Goal: Transaction & Acquisition: Download file/media

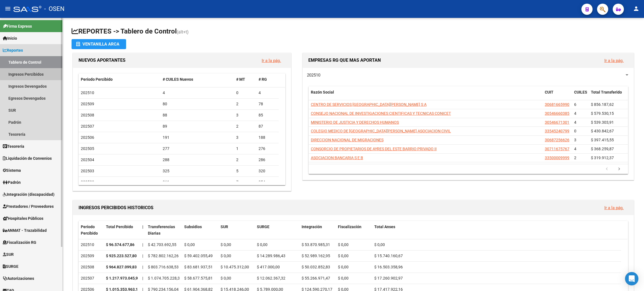
click at [34, 71] on link "Ingresos Percibidos" at bounding box center [31, 74] width 62 height 12
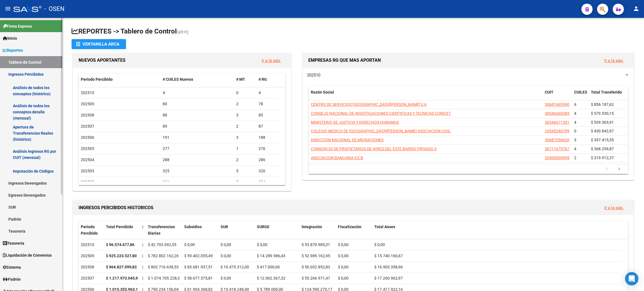
click at [20, 114] on link "Análisis de todos los conceptos detalle (mensual)" at bounding box center [31, 112] width 62 height 21
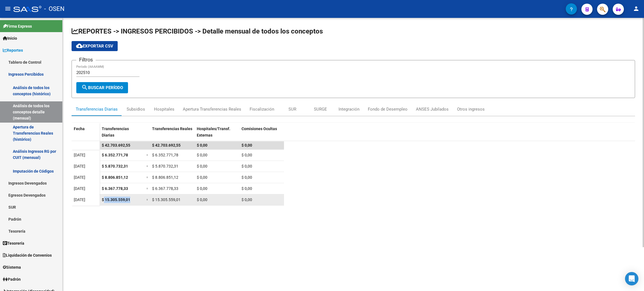
drag, startPoint x: 103, startPoint y: 199, endPoint x: 135, endPoint y: 199, distance: 32.2
click at [133, 199] on div "$ 15.305.559,01" at bounding box center [122, 200] width 40 height 6
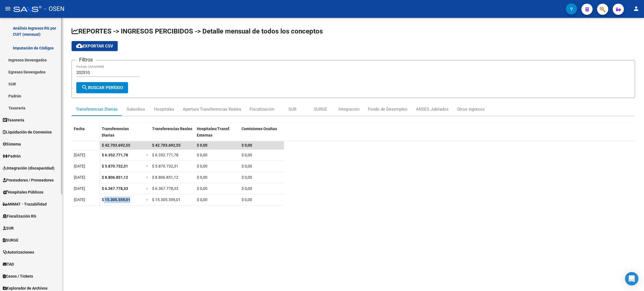
scroll to position [126, 0]
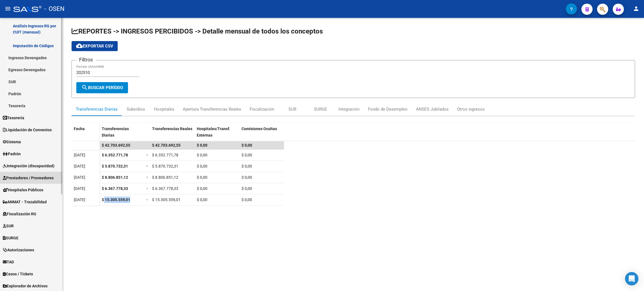
click at [29, 180] on span "Prestadores / Proveedores" at bounding box center [28, 178] width 51 height 6
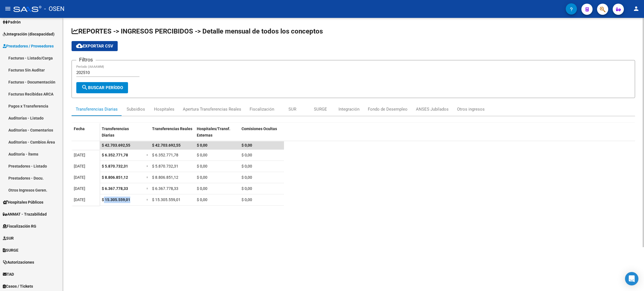
scroll to position [29, 0]
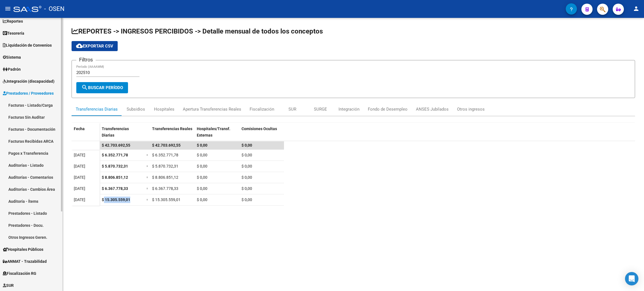
click at [19, 104] on link "Facturas - Listado/Carga" at bounding box center [31, 105] width 62 height 12
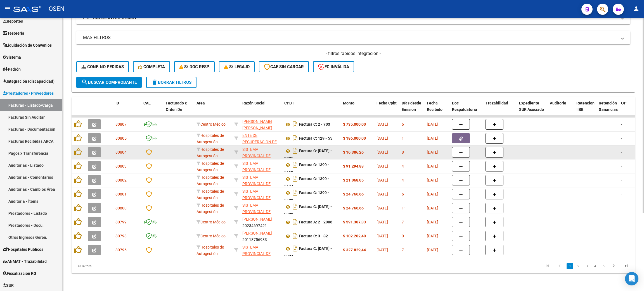
scroll to position [109, 0]
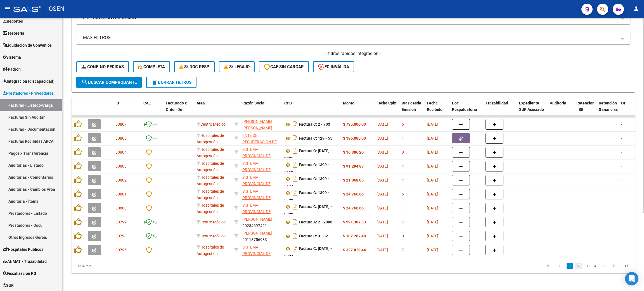
click at [579, 268] on link "2" at bounding box center [578, 266] width 7 height 6
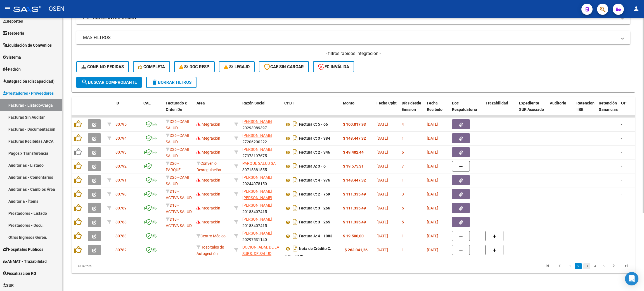
click at [586, 267] on link "3" at bounding box center [587, 266] width 7 height 6
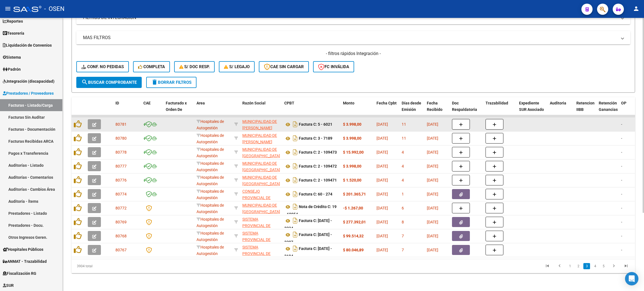
scroll to position [0, 0]
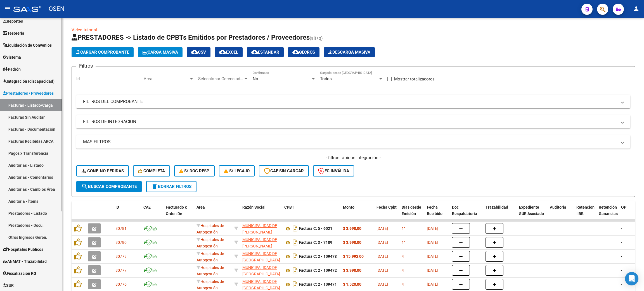
click at [27, 164] on link "Auditorías - Listado" at bounding box center [31, 165] width 62 height 12
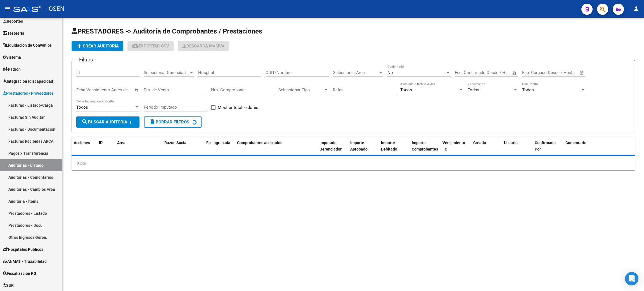
click at [108, 45] on span "add Crear Auditoría" at bounding box center [97, 46] width 43 height 5
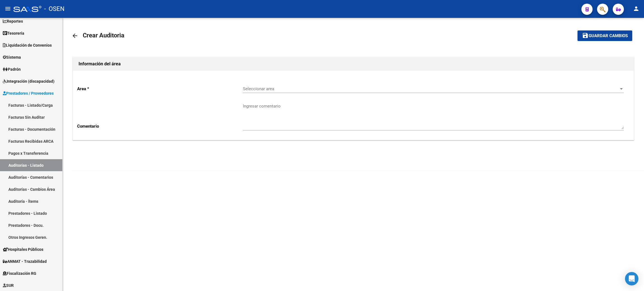
click at [278, 89] on span "Seleccionar area" at bounding box center [431, 88] width 376 height 5
type input "conv"
click at [290, 97] on span "Convenio Desregulación" at bounding box center [433, 101] width 381 height 13
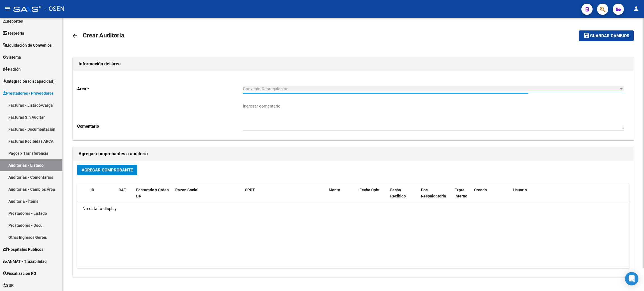
click at [130, 171] on span "Agregar Comprobante" at bounding box center [107, 170] width 51 height 5
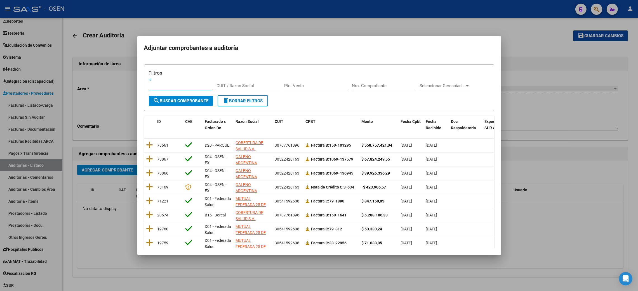
click at [308, 273] on div at bounding box center [319, 145] width 638 height 291
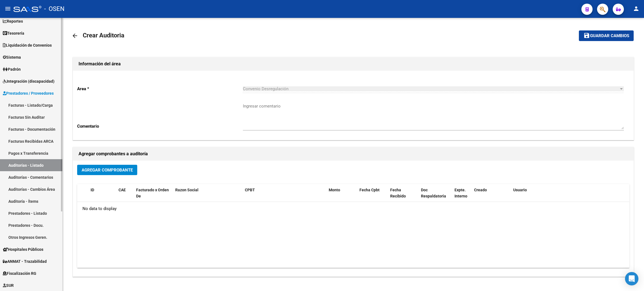
click at [26, 103] on link "Facturas - Listado/Carga" at bounding box center [31, 105] width 62 height 12
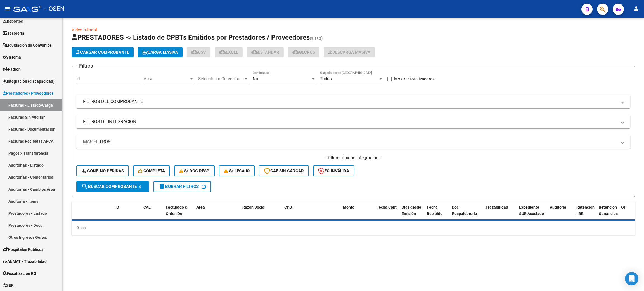
click at [161, 78] on span "Area" at bounding box center [166, 78] width 45 height 5
type input "conv"
click at [164, 101] on span "Convenio Desregulación" at bounding box center [167, 103] width 46 height 5
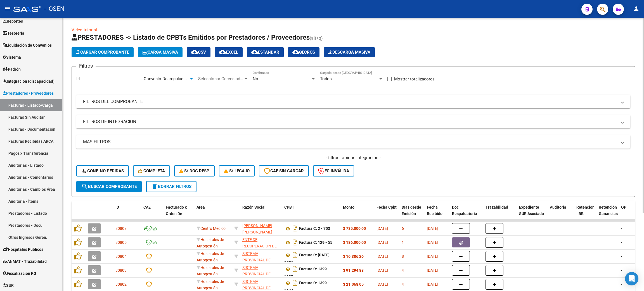
click at [116, 187] on span "search Buscar Comprobante" at bounding box center [108, 186] width 55 height 5
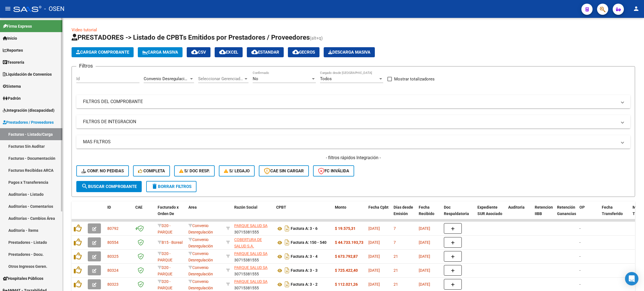
click at [16, 63] on span "Tesorería" at bounding box center [14, 62] width 22 height 6
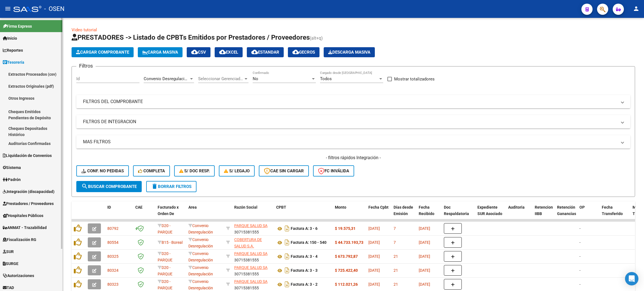
click at [43, 143] on link "Auditorías Confirmadas" at bounding box center [31, 144] width 62 height 12
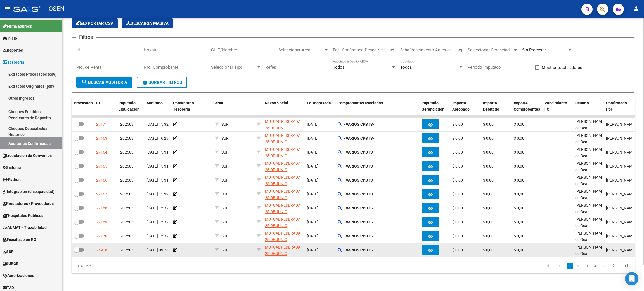
scroll to position [28, 0]
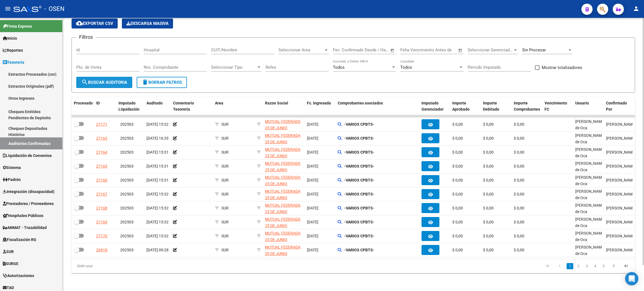
click at [119, 80] on span "search Buscar Auditoria" at bounding box center [104, 82] width 46 height 5
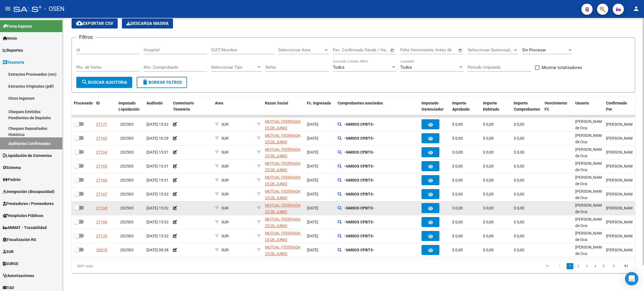
scroll to position [0, 0]
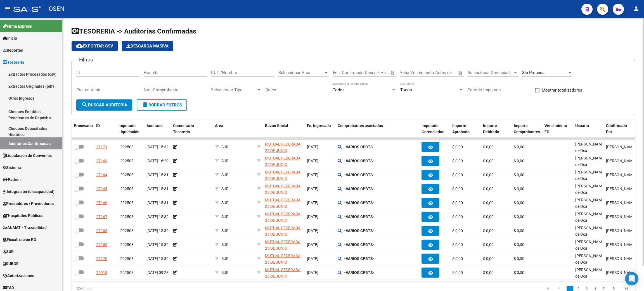
click at [308, 73] on span "Seleccionar Area" at bounding box center [301, 72] width 45 height 5
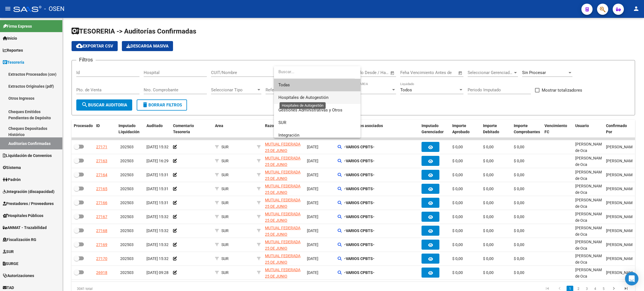
click at [306, 96] on span "Hospitales de Autogestión" at bounding box center [304, 97] width 50 height 5
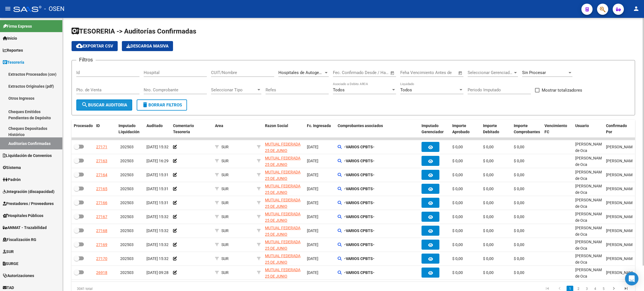
click at [90, 105] on span "search Buscar Auditoria" at bounding box center [104, 105] width 46 height 5
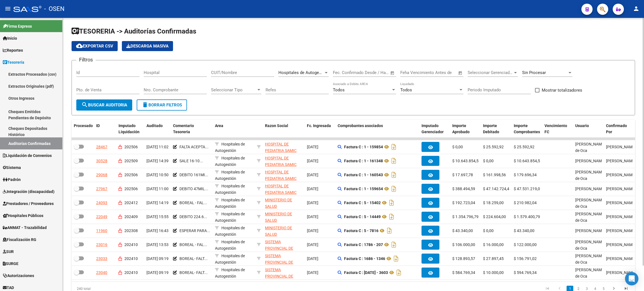
click at [274, 75] on div "CUIT/Nombre" at bounding box center [242, 71] width 63 height 12
click at [293, 73] on span "Hospitales de Autogestión" at bounding box center [304, 72] width 50 height 5
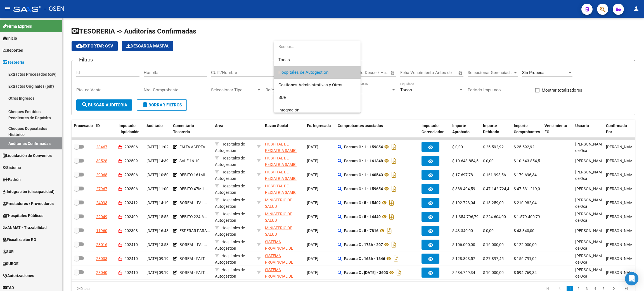
click at [38, 72] on div at bounding box center [322, 145] width 644 height 291
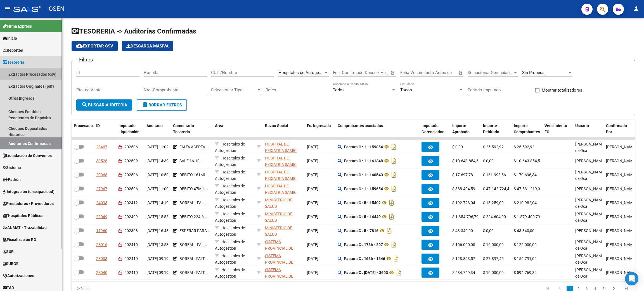
click at [25, 77] on link "Extractos Procesados (csv)" at bounding box center [31, 74] width 62 height 12
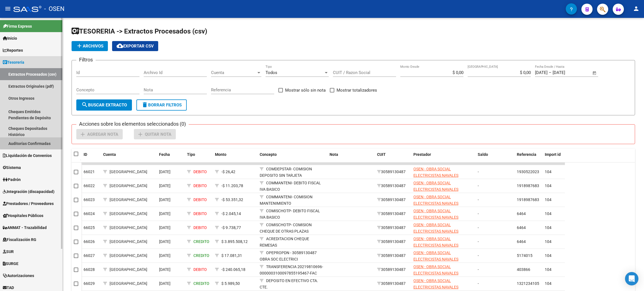
click at [46, 143] on link "Auditorías Confirmadas" at bounding box center [31, 144] width 62 height 12
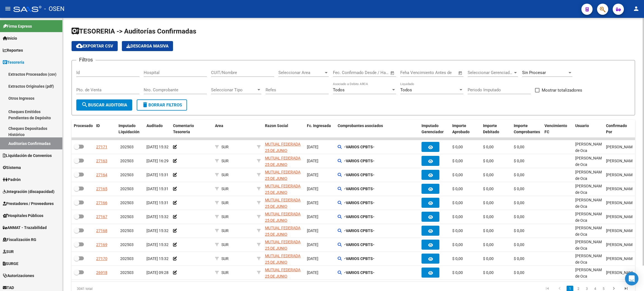
click at [308, 77] on div "Seleccionar Area Seleccionar Area" at bounding box center [304, 73] width 50 height 17
click at [306, 71] on span "Seleccionar Area" at bounding box center [301, 72] width 45 height 5
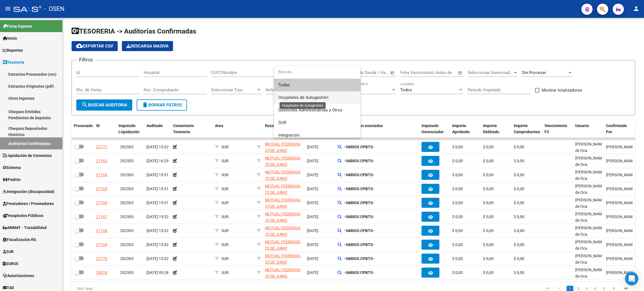
click at [326, 99] on span "Hospitales de Autogestión" at bounding box center [304, 97] width 50 height 5
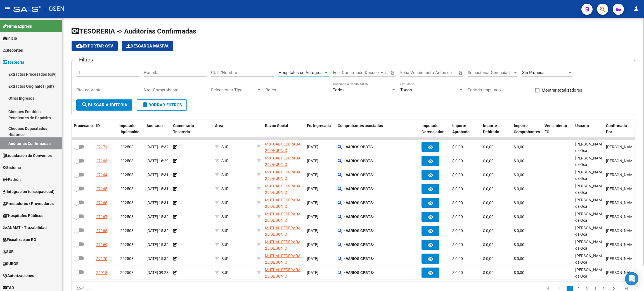
click at [122, 106] on span "search Buscar Auditoria" at bounding box center [104, 105] width 46 height 5
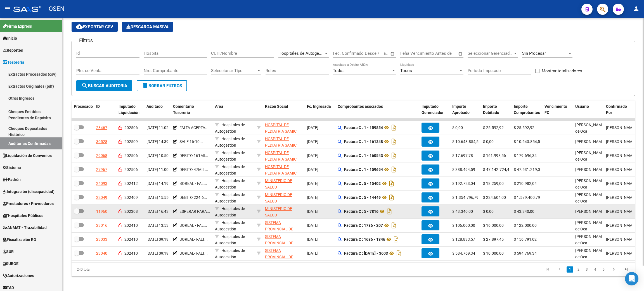
scroll to position [28, 0]
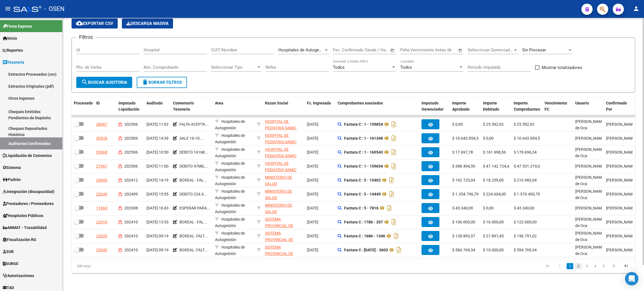
click at [579, 268] on link "2" at bounding box center [578, 266] width 7 height 6
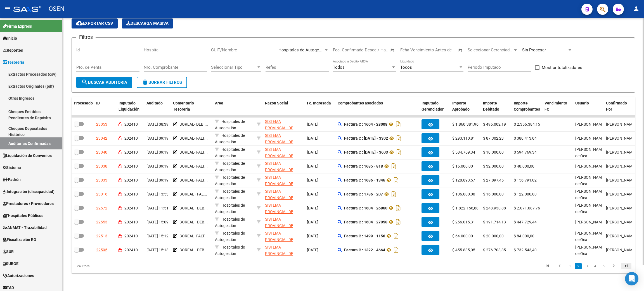
click at [623, 267] on icon "go to last page" at bounding box center [626, 267] width 7 height 7
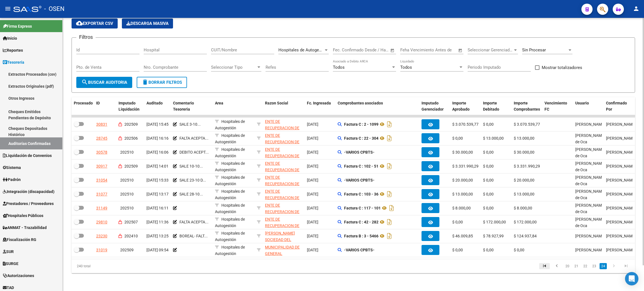
click at [545, 269] on icon "go to first page" at bounding box center [544, 267] width 7 height 7
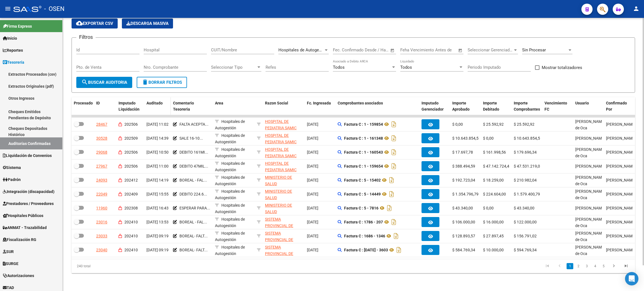
click at [155, 101] on span "Auditado" at bounding box center [155, 103] width 16 height 4
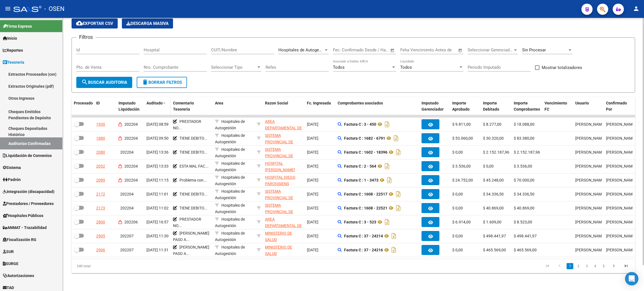
click at [155, 101] on span "Auditado" at bounding box center [155, 103] width 16 height 4
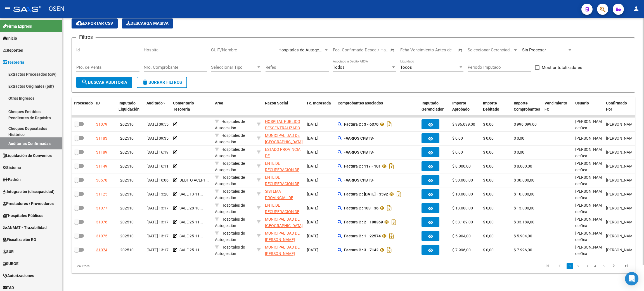
click at [321, 48] on span "Hospitales de Autogestión" at bounding box center [304, 50] width 50 height 5
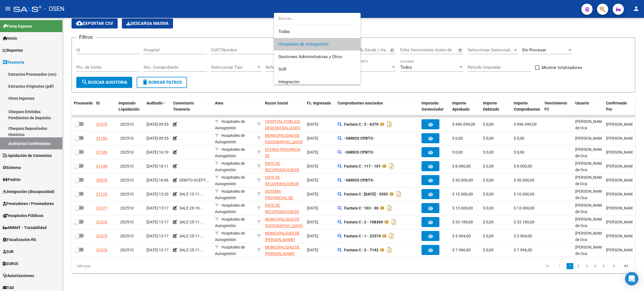
click at [304, 17] on input "dropdown search" at bounding box center [314, 18] width 81 height 13
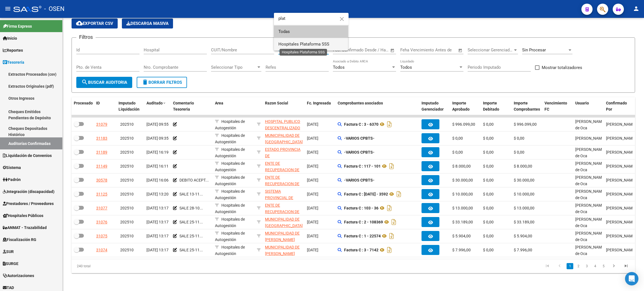
type input "plat"
click at [304, 42] on span "Hospitales Plataforma SSS" at bounding box center [304, 44] width 51 height 5
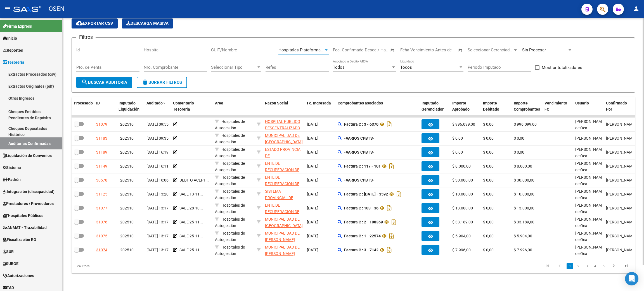
click at [98, 80] on span "search Buscar Auditoria" at bounding box center [104, 82] width 46 height 5
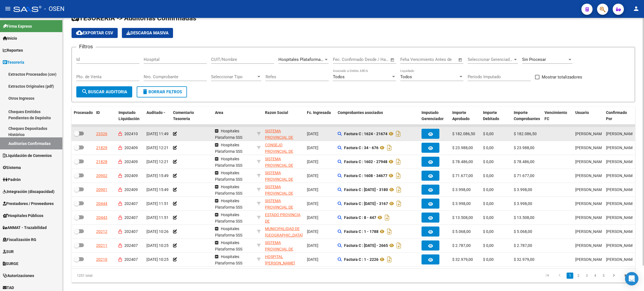
scroll to position [0, 0]
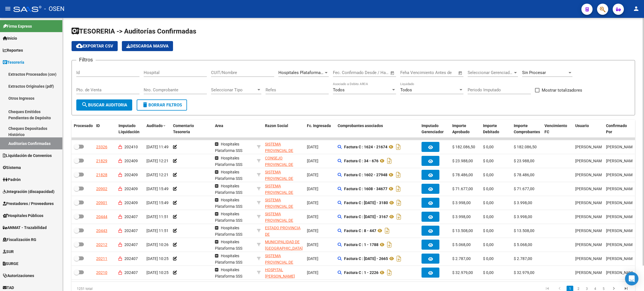
click at [95, 44] on span "cloud_download Exportar CSV" at bounding box center [94, 46] width 37 height 5
click at [425, 52] on app-list-header "TESORERIA -> Auditorías Confirmadas cloud_download Exportar CSV Descarga Masiva…" at bounding box center [354, 71] width 564 height 89
